Goal: Check status: Check status

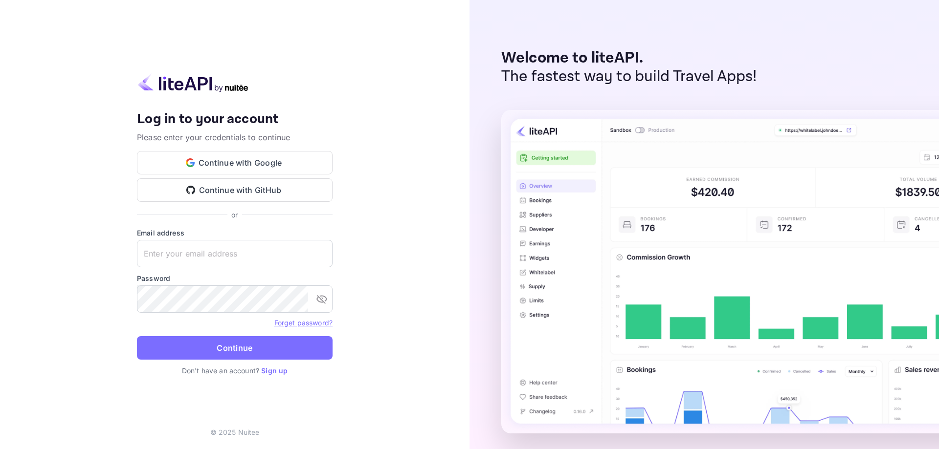
type input "[EMAIL_ADDRESS][DOMAIN_NAME]"
click at [278, 361] on form "Email address [EMAIL_ADDRESS][DOMAIN_NAME] ​ Password ​ Forget password? Contin…" at bounding box center [235, 297] width 196 height 138
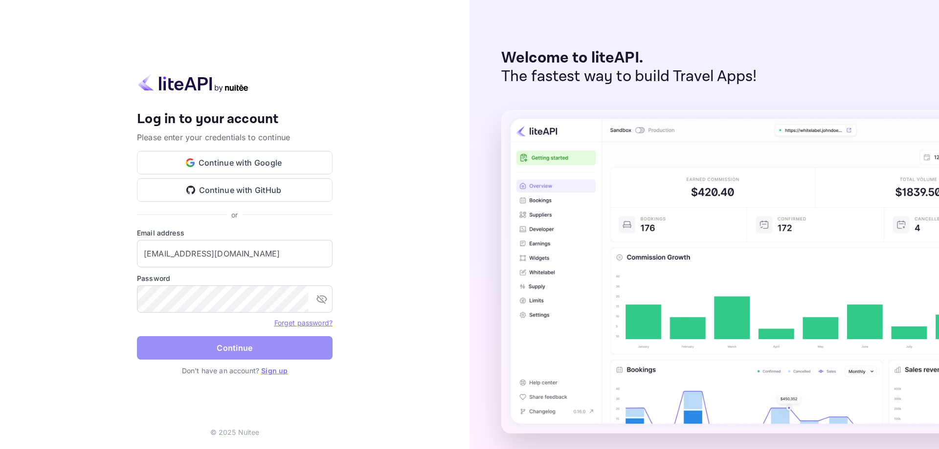
click at [275, 359] on button "Continue" at bounding box center [235, 347] width 196 height 23
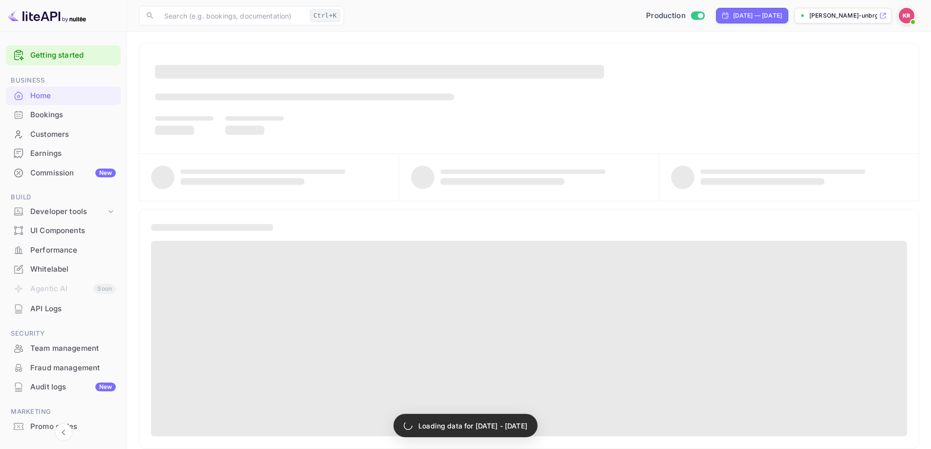
click at [62, 116] on div "Bookings" at bounding box center [73, 114] width 86 height 11
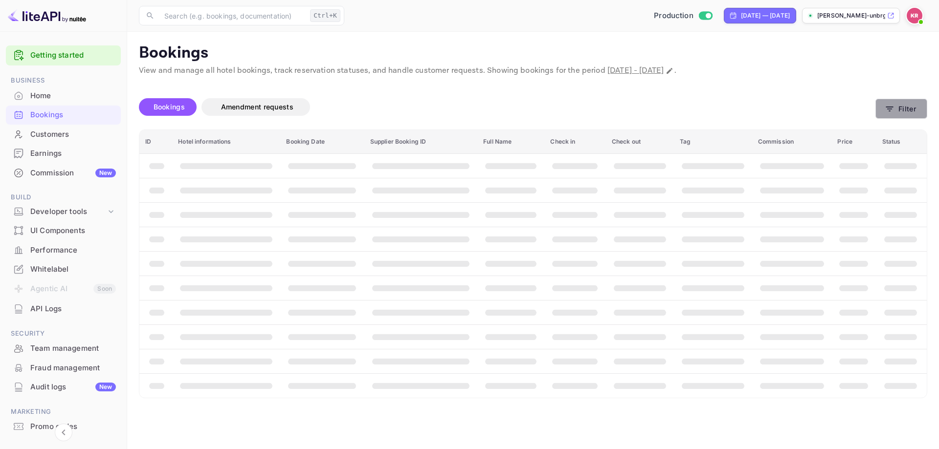
click at [907, 112] on button "Filter" at bounding box center [901, 109] width 52 height 20
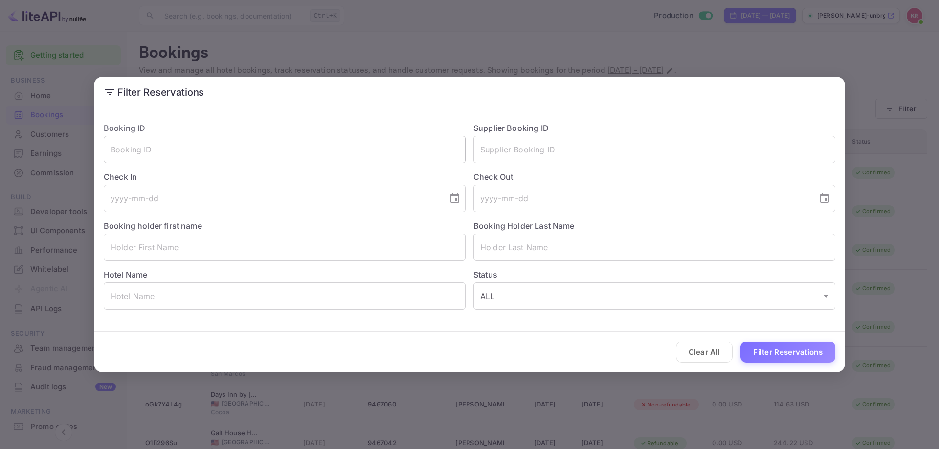
click at [145, 151] on input "text" at bounding box center [285, 149] width 362 height 27
paste input "ojAGHOLmU"
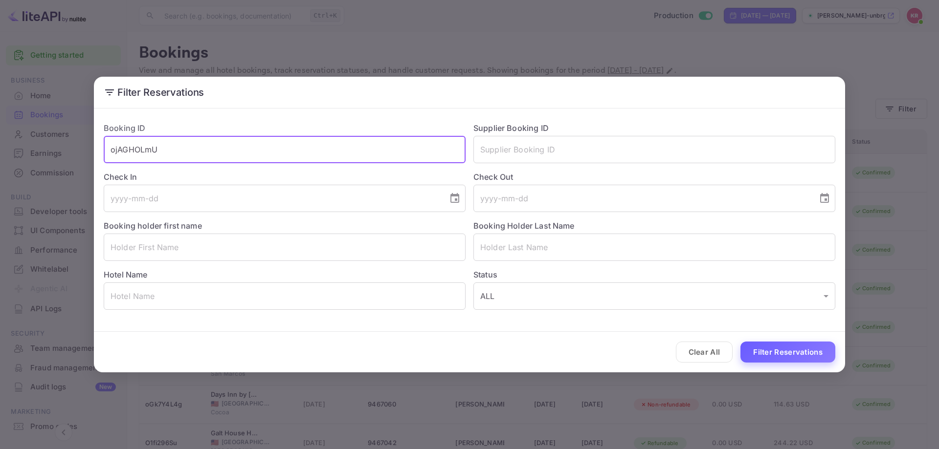
type input "ojAGHOLmU"
click at [775, 346] on button "Filter Reservations" at bounding box center [787, 352] width 95 height 21
